Goal: Task Accomplishment & Management: Complete application form

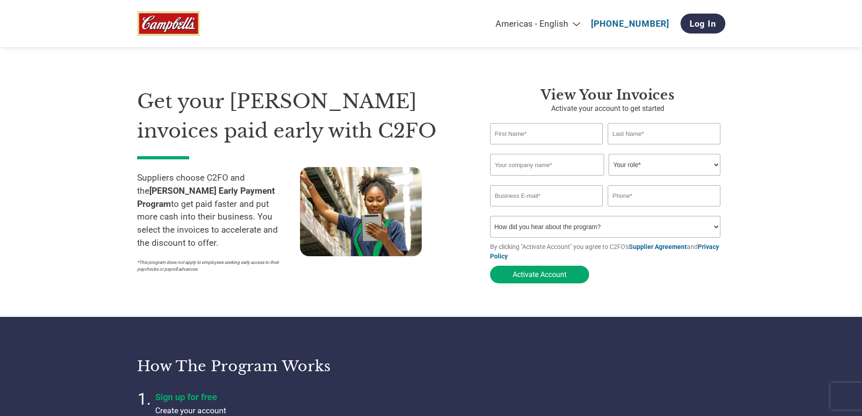
click at [552, 121] on div "View Your Invoices Activate your account to get started Invalid first name or f…" at bounding box center [607, 187] width 235 height 201
click at [558, 134] on input "text" at bounding box center [546, 133] width 113 height 21
type input "[EMAIL_ADDRESS][DOMAIN_NAME]"
type input "[PHONE_NUMBER]"
type input "[PERSON_NAME]"
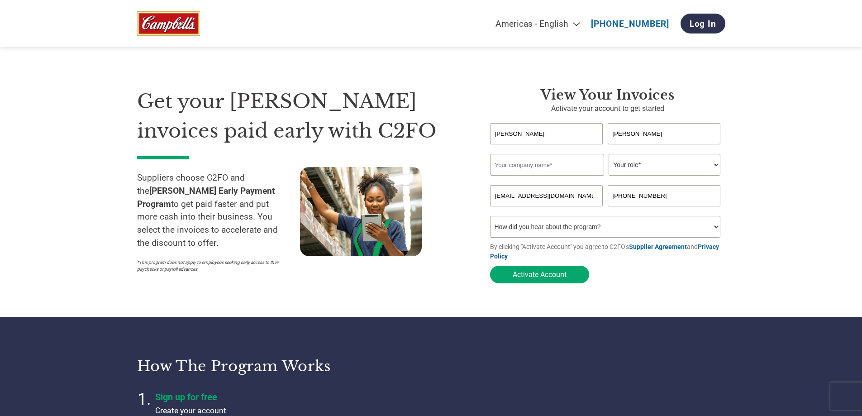
type input "[PERSON_NAME]"
type input "Pressed Paperboard Technologies, LLC"
click at [713, 164] on select "Your role* CFO Controller Credit Manager Finance Director Treasurer CEO Preside…" at bounding box center [665, 165] width 112 height 22
select select "ACCOUNTING"
click at [609, 155] on select "Your role* CFO Controller Credit Manager Finance Director Treasurer CEO Preside…" at bounding box center [665, 165] width 112 height 22
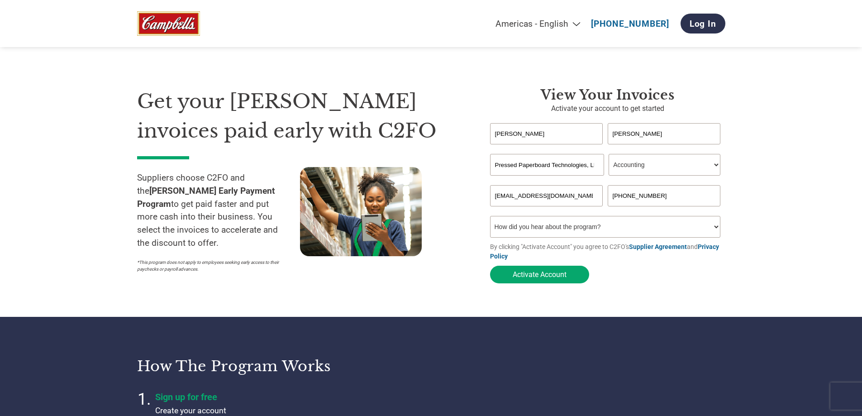
drag, startPoint x: 587, startPoint y: 199, endPoint x: 352, endPoint y: 206, distance: 235.5
click at [355, 207] on div "Get your [PERSON_NAME] invoices paid early with C2FO Suppliers choose C2FO and …" at bounding box center [431, 169] width 589 height 237
type input "[EMAIL_ADDRESS][DOMAIN_NAME]"
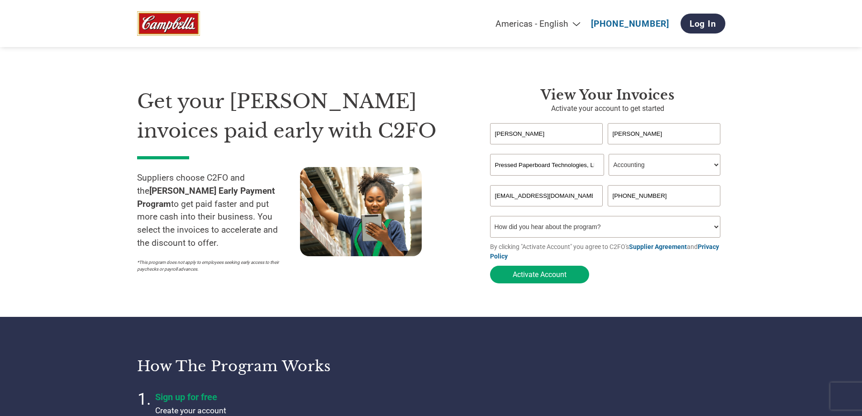
drag, startPoint x: 670, startPoint y: 194, endPoint x: 545, endPoint y: 209, distance: 125.4
click at [545, 209] on form "[PERSON_NAME] Invalid first name or first name is too long Invalid last name or…" at bounding box center [607, 205] width 235 height 165
type input "4"
type input "9377074536"
click at [584, 230] on select "How did you hear about the program? Received a letter Email Social Media Online…" at bounding box center [605, 227] width 231 height 22
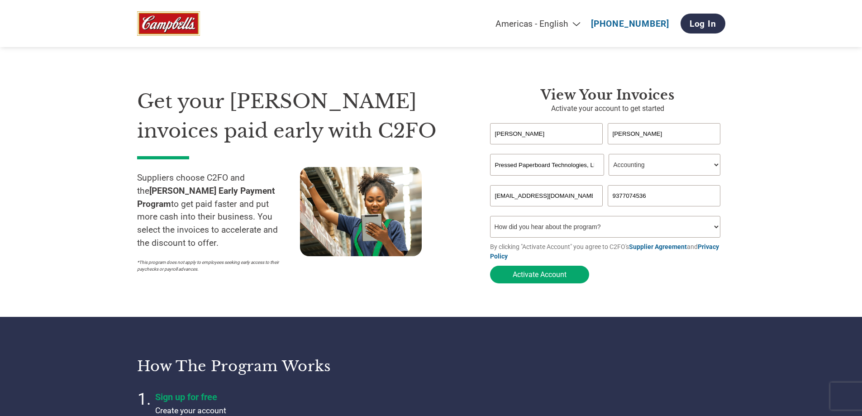
select select "Email"
click at [490, 219] on select "How did you hear about the program? Received a letter Email Social Media Online…" at bounding box center [605, 227] width 231 height 22
click at [545, 279] on button "Activate Account" at bounding box center [539, 275] width 99 height 18
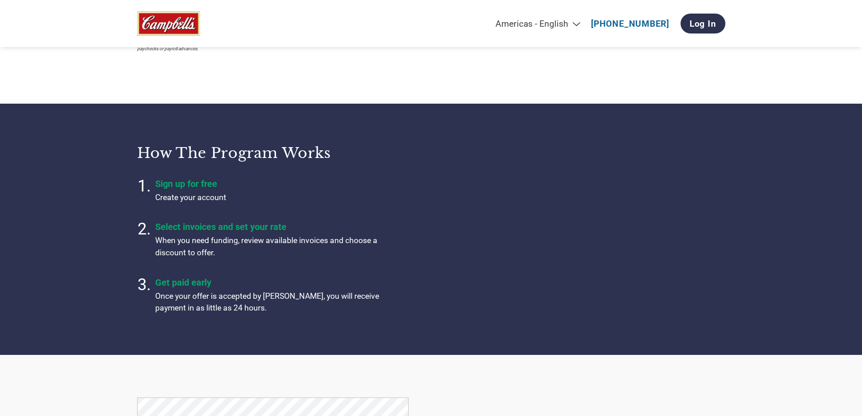
scroll to position [272, 0]
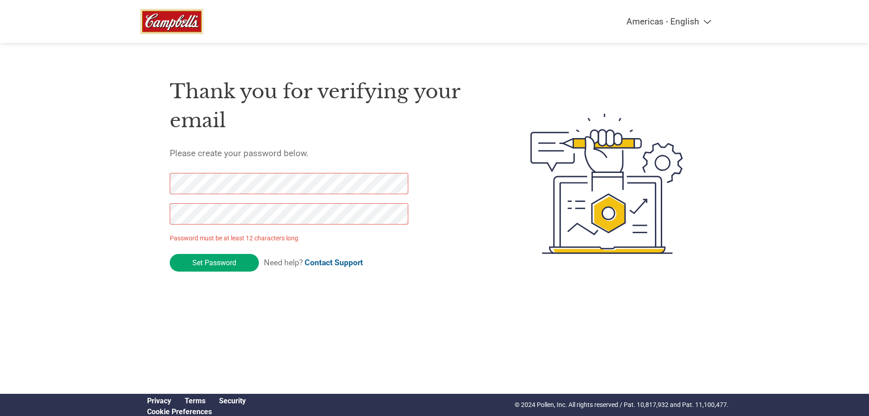
drag, startPoint x: 230, startPoint y: 266, endPoint x: 126, endPoint y: 196, distance: 125.6
click at [126, 196] on div "Americas - English Américas - Español [GEOGRAPHIC_DATA] - Português Amériques -…" at bounding box center [434, 147] width 869 height 295
click at [100, 214] on div "Americas - English Américas - Español [GEOGRAPHIC_DATA] - Português Amériques -…" at bounding box center [434, 147] width 869 height 295
click at [95, 216] on div "Americas - English Américas - Español Américas - Português Amériques - Français…" at bounding box center [434, 147] width 869 height 295
click at [48, 176] on div "Americas - English Américas - Español Américas - Português Amériques - Français…" at bounding box center [434, 147] width 869 height 295
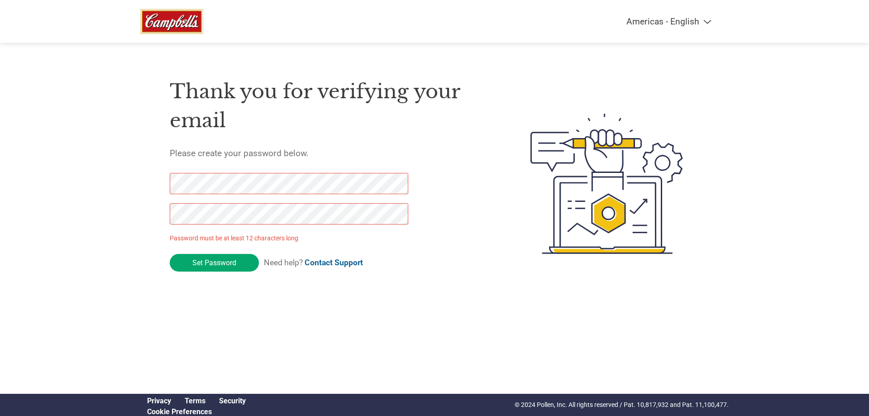
click at [120, 217] on div "Americas - English Américas - Español Américas - Português Amériques - Français…" at bounding box center [434, 147] width 869 height 295
drag, startPoint x: 221, startPoint y: 259, endPoint x: 260, endPoint y: 270, distance: 40.5
click at [222, 259] on input "Set Password" at bounding box center [214, 263] width 89 height 18
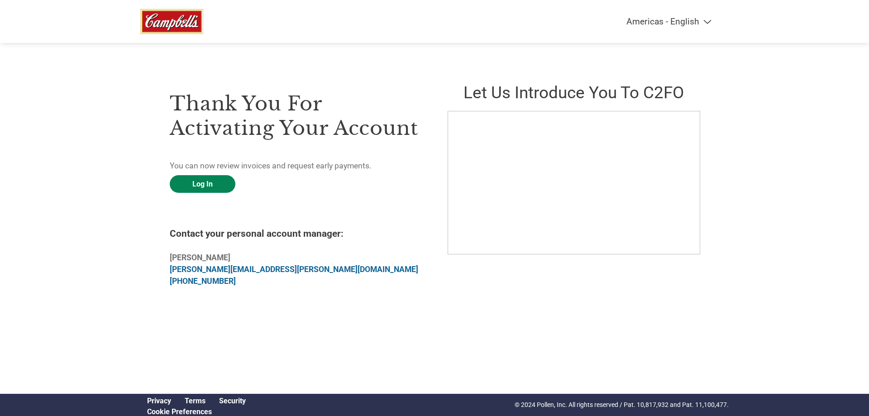
click at [206, 185] on link "Log In" at bounding box center [203, 184] width 66 height 18
